Goal: Task Accomplishment & Management: Manage account settings

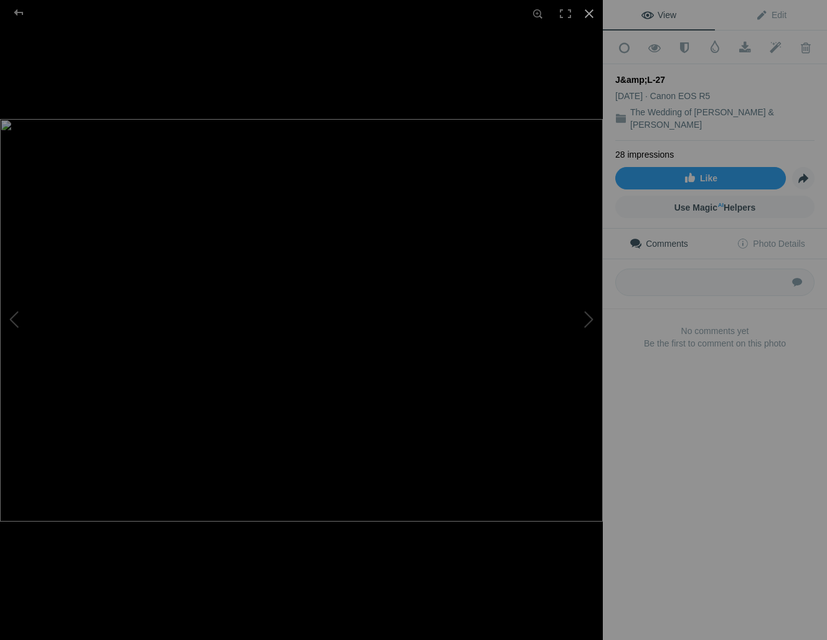
click at [590, 11] on div at bounding box center [589, 13] width 27 height 27
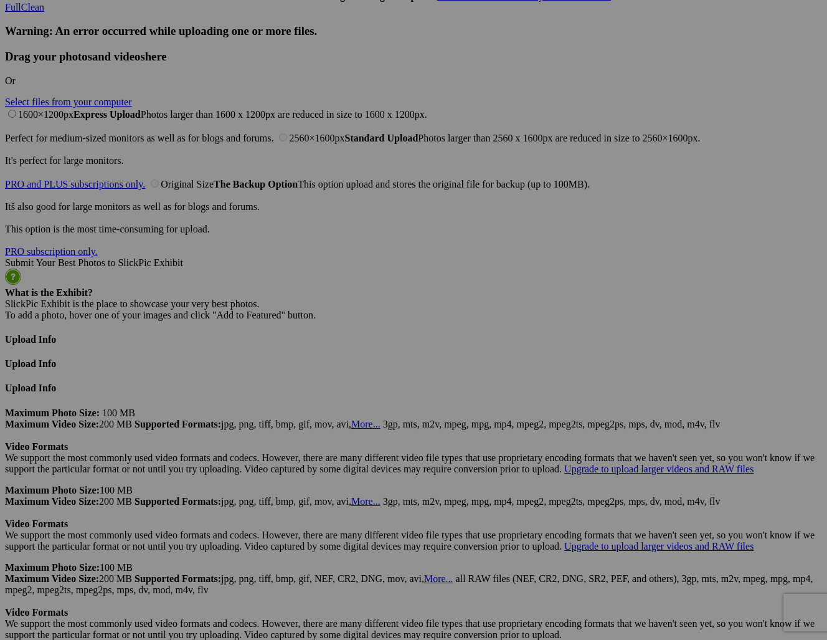
scroll to position [2694, 0]
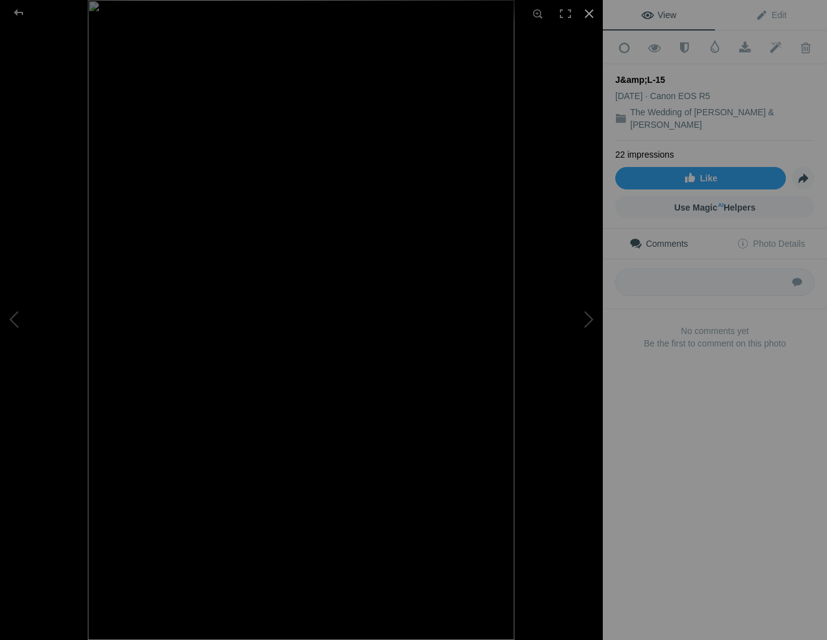
click at [593, 13] on div at bounding box center [589, 13] width 27 height 27
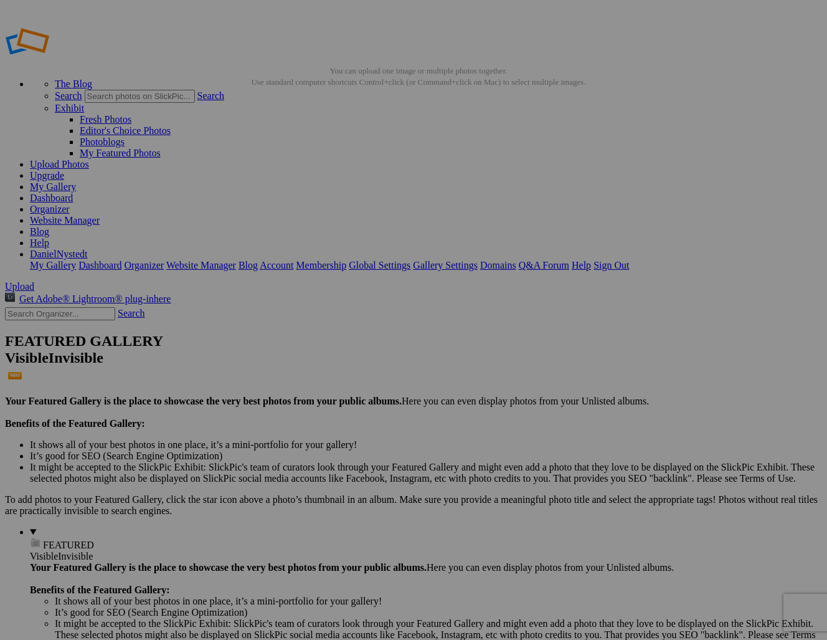
scroll to position [0, 0]
click at [300, 374] on span "Yes" at bounding box center [292, 379] width 14 height 11
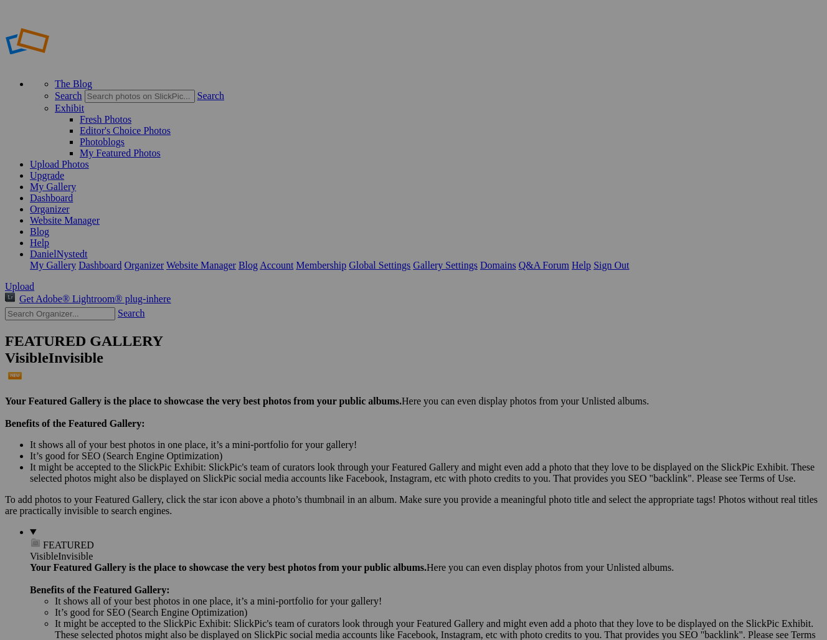
click at [312, 396] on span "Delete" at bounding box center [298, 401] width 26 height 11
click at [70, 204] on link "Organizer" at bounding box center [50, 209] width 40 height 11
type input "Caileigh & [PERSON_NAME]"
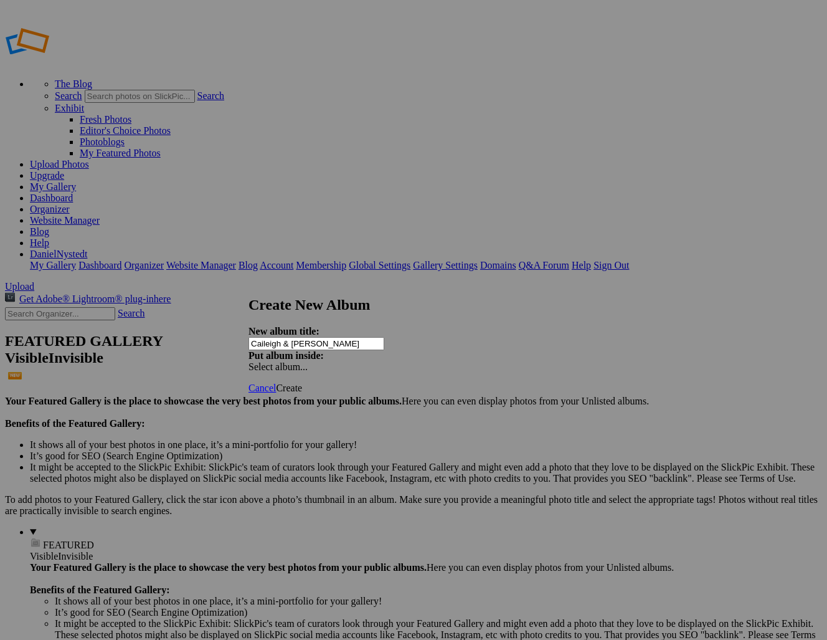
click at [308, 361] on span "Select album..." at bounding box center [278, 366] width 59 height 11
click at [464, 346] on link "My Albums" at bounding box center [487, 341] width 47 height 11
click at [302, 383] on span "Create" at bounding box center [289, 388] width 26 height 11
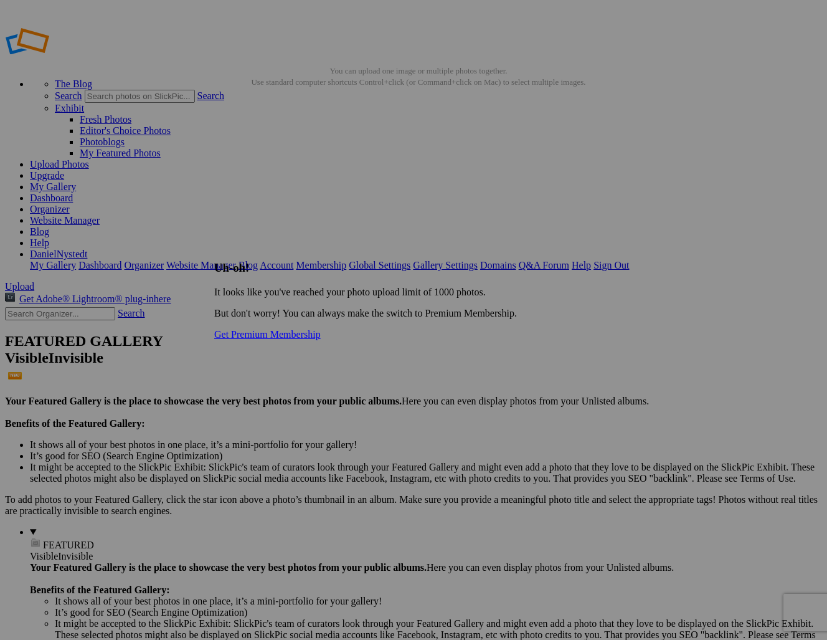
click at [583, 261] on div "Uh-oh! It looks like you've reached your photo upload limit of 1000 photos. But…" at bounding box center [413, 300] width 399 height 79
click at [272, 155] on div at bounding box center [413, 320] width 827 height 640
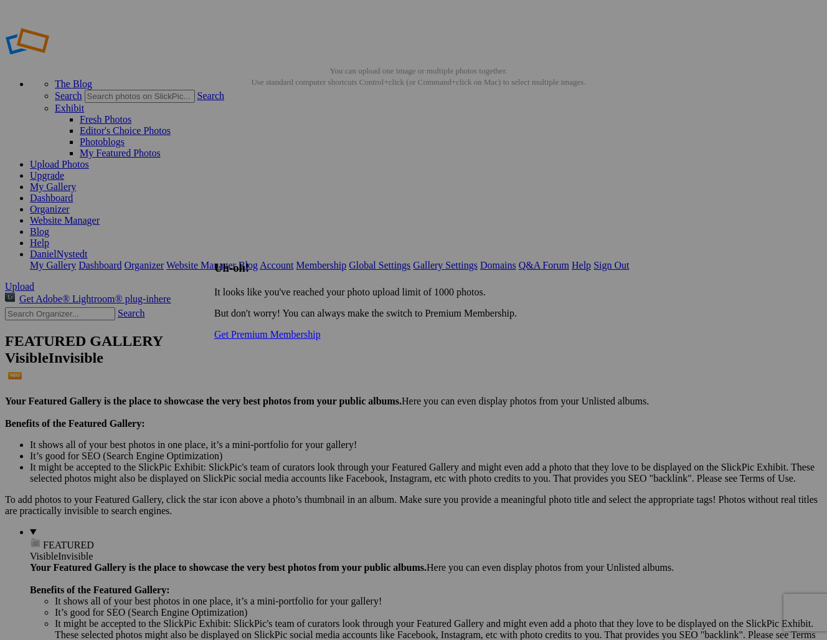
click at [329, 197] on div at bounding box center [413, 320] width 827 height 640
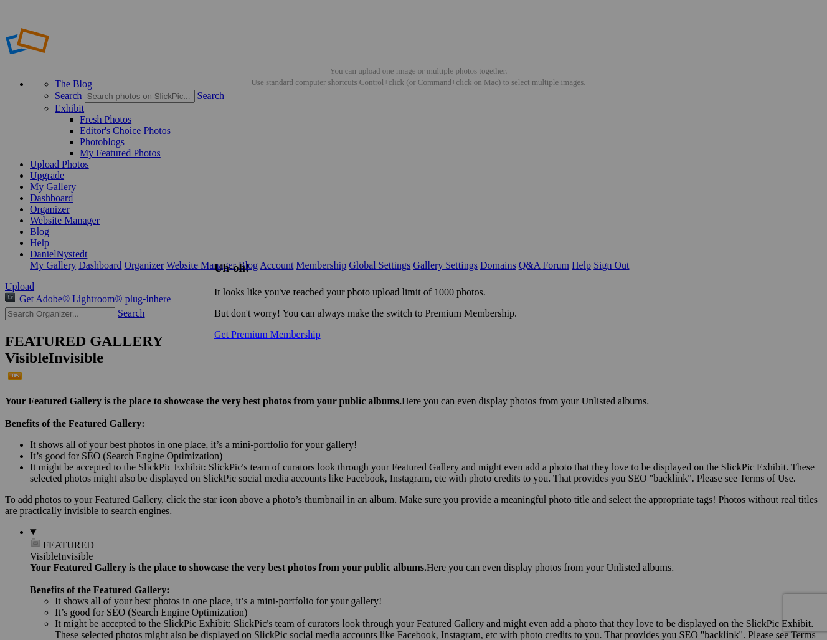
click at [336, 555] on div at bounding box center [413, 320] width 827 height 640
